Goal: Communication & Community: Answer question/provide support

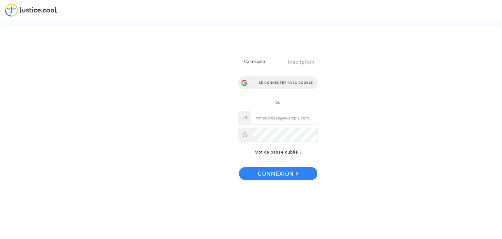
click at [275, 79] on div "Se connecter avec Google" at bounding box center [278, 82] width 80 height 13
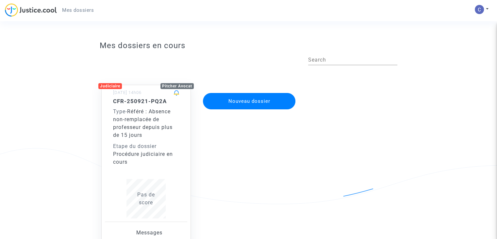
scroll to position [54, 0]
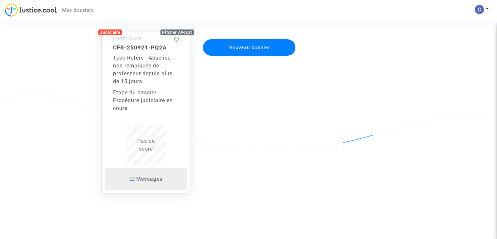
click at [144, 179] on span "Messages" at bounding box center [149, 178] width 26 height 6
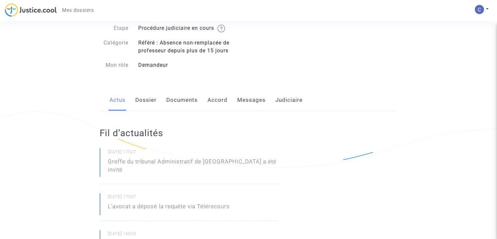
scroll to position [37, 0]
click at [250, 100] on link "Messages" at bounding box center [251, 100] width 28 height 22
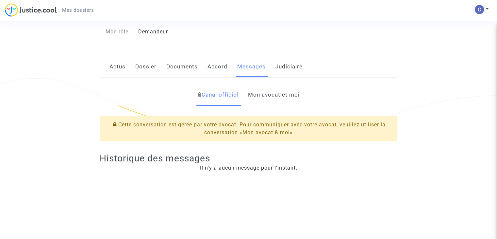
scroll to position [71, 0]
click at [265, 97] on link "Mon avocat et moi" at bounding box center [274, 94] width 52 height 22
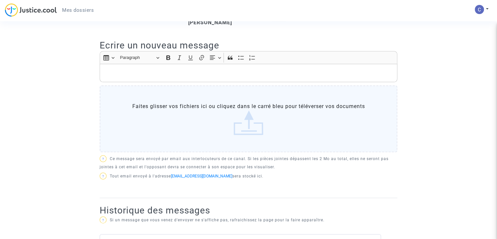
scroll to position [162, 0]
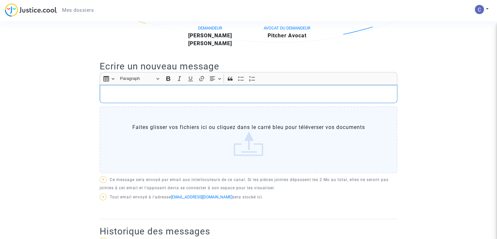
click at [214, 92] on p "Rich Text Editor, main" at bounding box center [248, 94] width 291 height 8
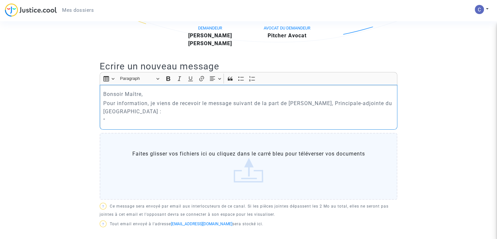
click at [208, 103] on p "Pour information, je viens de recevoir le message suivant de la part de [PERSON…" at bounding box center [248, 107] width 291 height 16
click at [255, 104] on p "Pour information, je viens de recevoir un message suivant de la part de [PERSON…" at bounding box center [248, 107] width 291 height 16
click at [155, 114] on p "Pour information, je viens de recevoir un message de la part de [PERSON_NAME], …" at bounding box center [248, 107] width 291 height 16
click at [138, 121] on p """ at bounding box center [248, 120] width 291 height 8
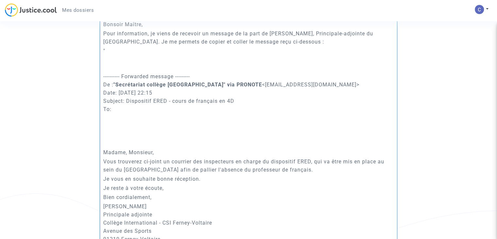
scroll to position [229, 0]
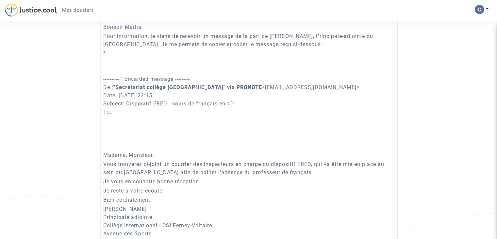
click at [114, 48] on div "Bonsoir Maître, Pour information, je viens de recevoir un message de la part de…" at bounding box center [249, 142] width 298 height 249
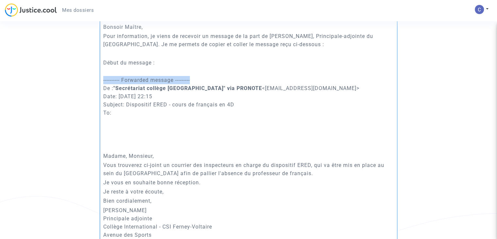
drag, startPoint x: 208, startPoint y: 79, endPoint x: 77, endPoint y: 79, distance: 130.4
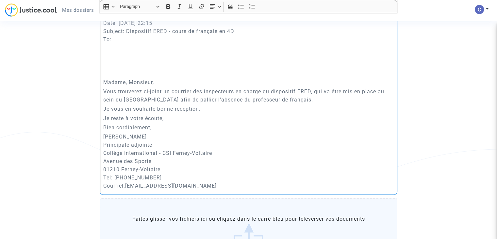
scroll to position [332, 0]
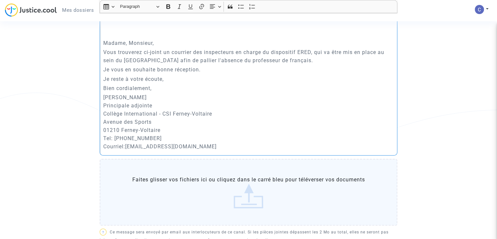
click at [253, 144] on p "Anne-Marie SABATON Principale adjointe Collège International - CSI Ferney-Volta…" at bounding box center [248, 121] width 291 height 57
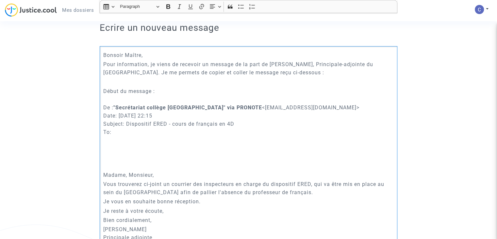
scroll to position [200, 0]
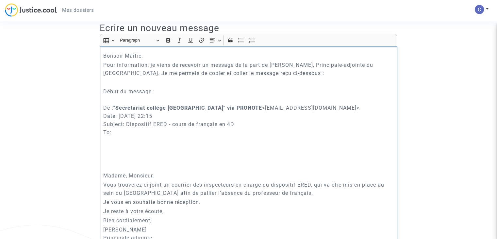
click at [100, 91] on div "Bonsoir Maître, Pour information, je viens de recevoir un message de la part de…" at bounding box center [249, 175] width 298 height 259
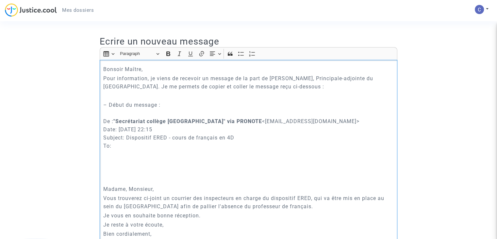
scroll to position [186, 0]
click at [316, 87] on p "Pour information, je viens de recevoir un message de la part de Madame Sabaton,…" at bounding box center [248, 83] width 291 height 16
click at [332, 87] on p "Pour information, je viens de recevoir un message de la part de Madame Sabaton,…" at bounding box center [248, 83] width 291 height 16
click at [379, 87] on p "Pour information, je viens de recevoir un message de la part de Madame Sabaton,…" at bounding box center [248, 83] width 291 height 16
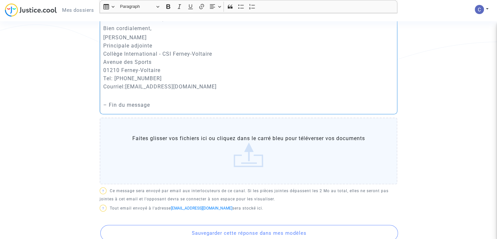
scroll to position [416, 0]
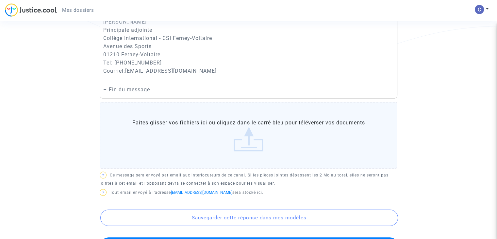
click at [239, 138] on label "Faites glisser vos fichiers ici ou cliquez dans le carré bleu pour téléverser v…" at bounding box center [249, 135] width 298 height 67
click at [0, 0] on input "Faites glisser vos fichiers ici ou cliquez dans le carré bleu pour téléverser v…" at bounding box center [0, 0] width 0 height 0
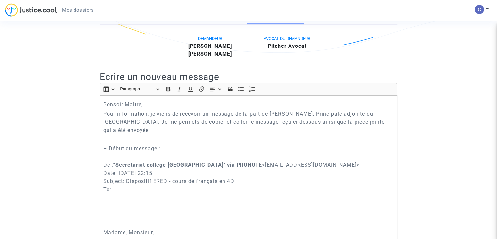
scroll to position [174, 0]
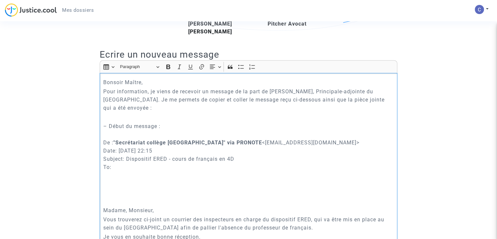
click at [142, 105] on p "Pour information, je viens de recevoir un message de la part de Madame Sabaton,…" at bounding box center [248, 99] width 291 height 25
click at [242, 100] on p "Pour information, je viens de recevoir un message de la part de Madame Sabaton,…" at bounding box center [248, 99] width 291 height 25
click at [348, 99] on p "Pour information, je viens de recevoir un message de la part de Madame Sabaton,…" at bounding box center [248, 99] width 291 height 25
click at [162, 110] on p "Pour information, je viens de recevoir un message de la part de Madame Sabaton,…" at bounding box center [248, 99] width 291 height 25
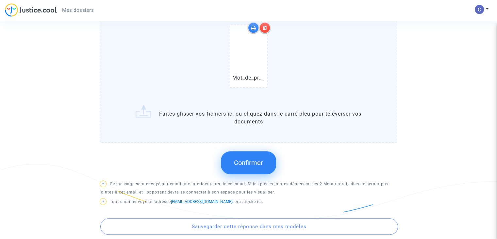
scroll to position [538, 0]
click at [249, 156] on button "Confirmer" at bounding box center [248, 161] width 55 height 23
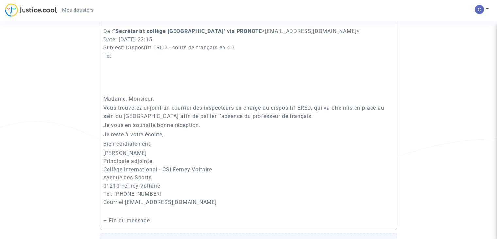
scroll to position [303, 0]
